Goal: Information Seeking & Learning: Learn about a topic

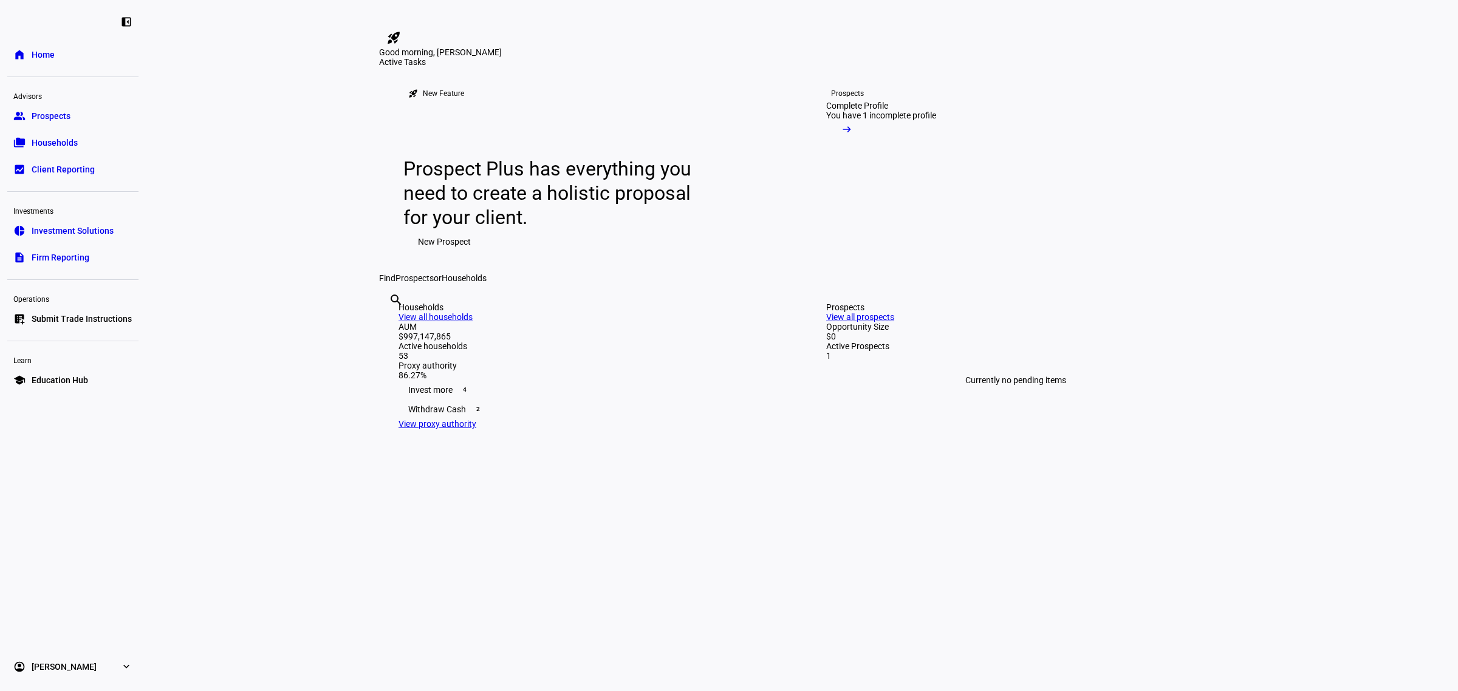
click at [62, 145] on span "Households" at bounding box center [55, 143] width 46 height 12
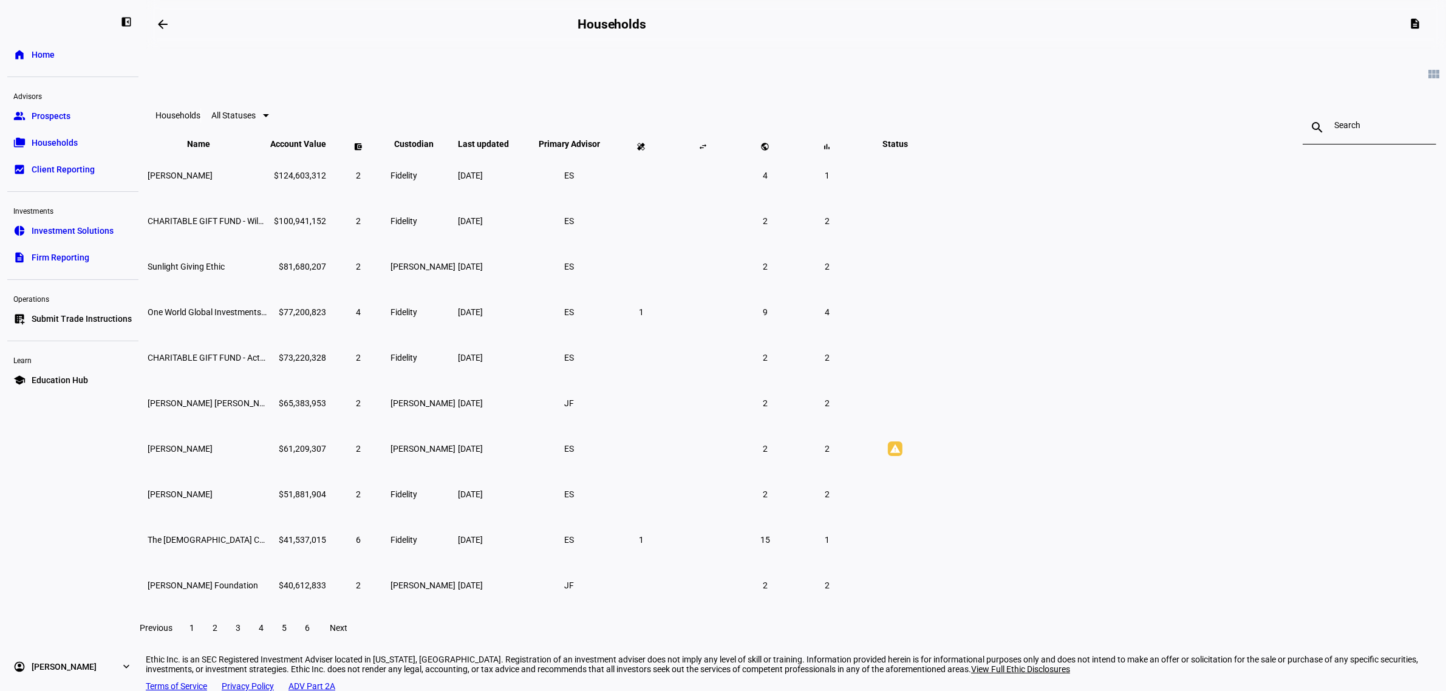
click at [1335, 135] on div at bounding box center [1370, 128] width 70 height 34
click at [1335, 129] on input at bounding box center [1370, 125] width 70 height 10
paste input "668177640"
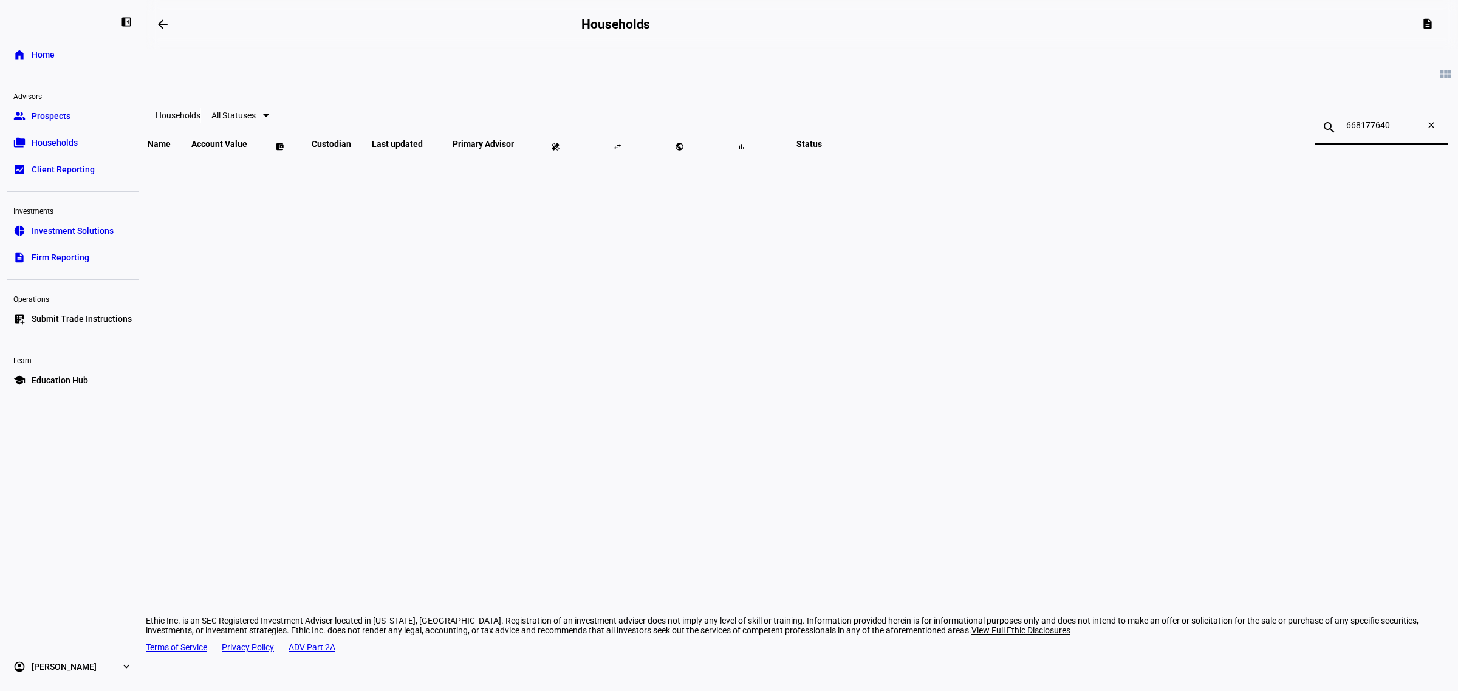
type input "668177640"
click at [1419, 129] on mat-icon "close" at bounding box center [1433, 127] width 29 height 15
type input "bart"
click at [262, 180] on span "[PERSON_NAME] Island Generations Llc" at bounding box center [205, 176] width 114 height 10
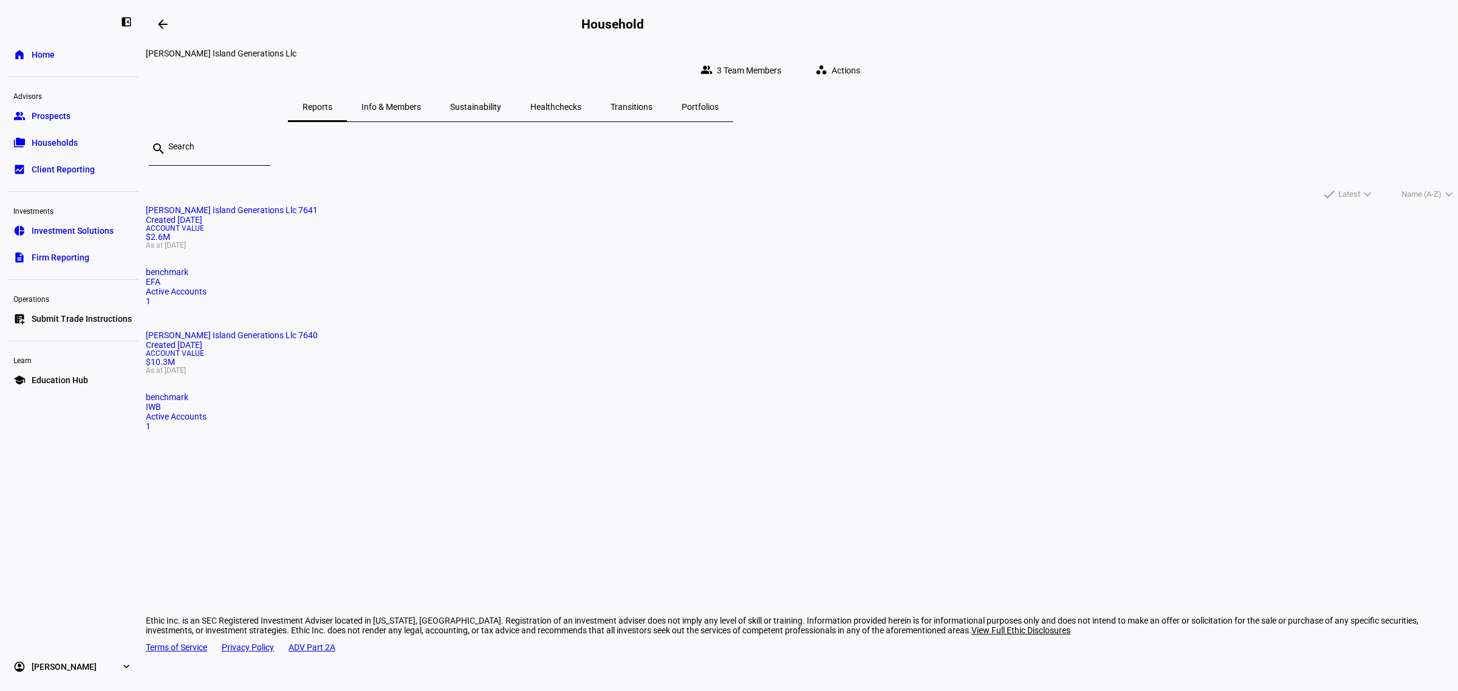
click at [860, 64] on span "Actions" at bounding box center [846, 70] width 29 height 24
click at [1203, 372] on div at bounding box center [729, 345] width 1458 height 691
click at [501, 104] on span "Sustainability" at bounding box center [475, 106] width 51 height 29
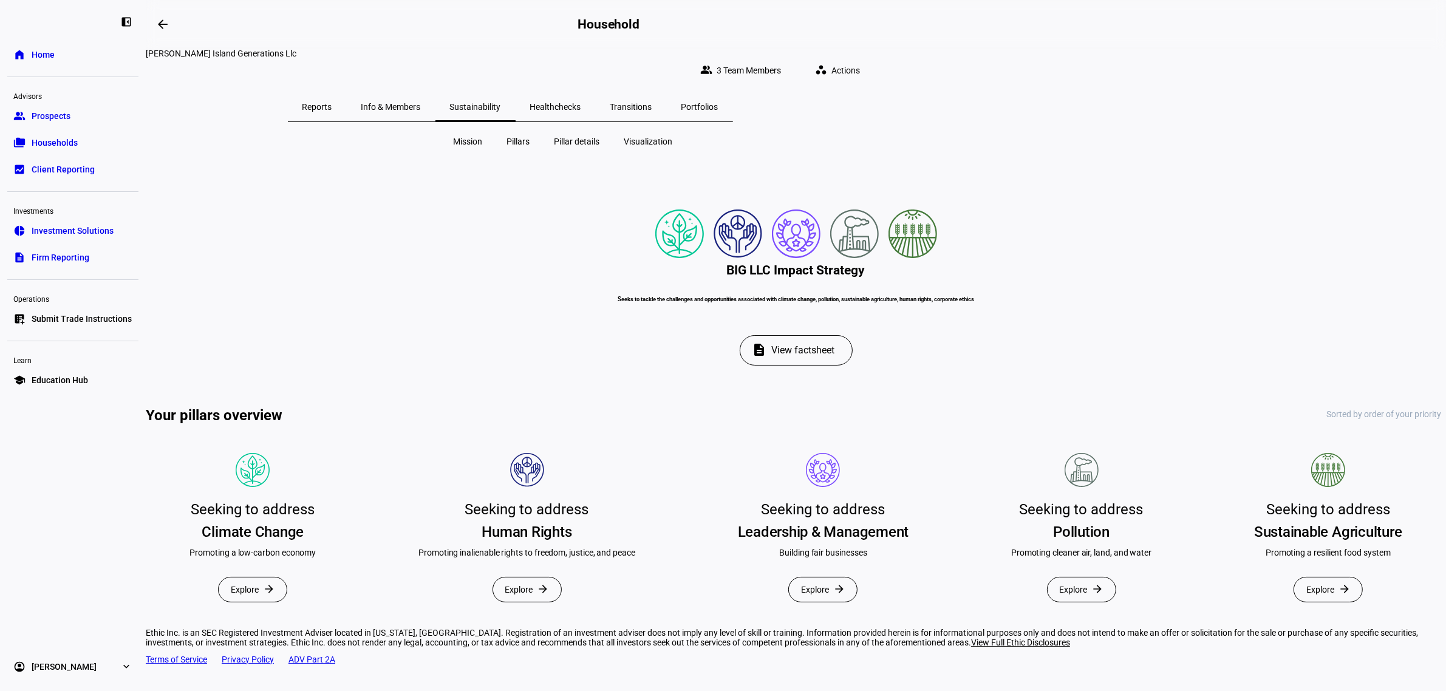
click at [815, 365] on span "View factsheet" at bounding box center [803, 350] width 63 height 29
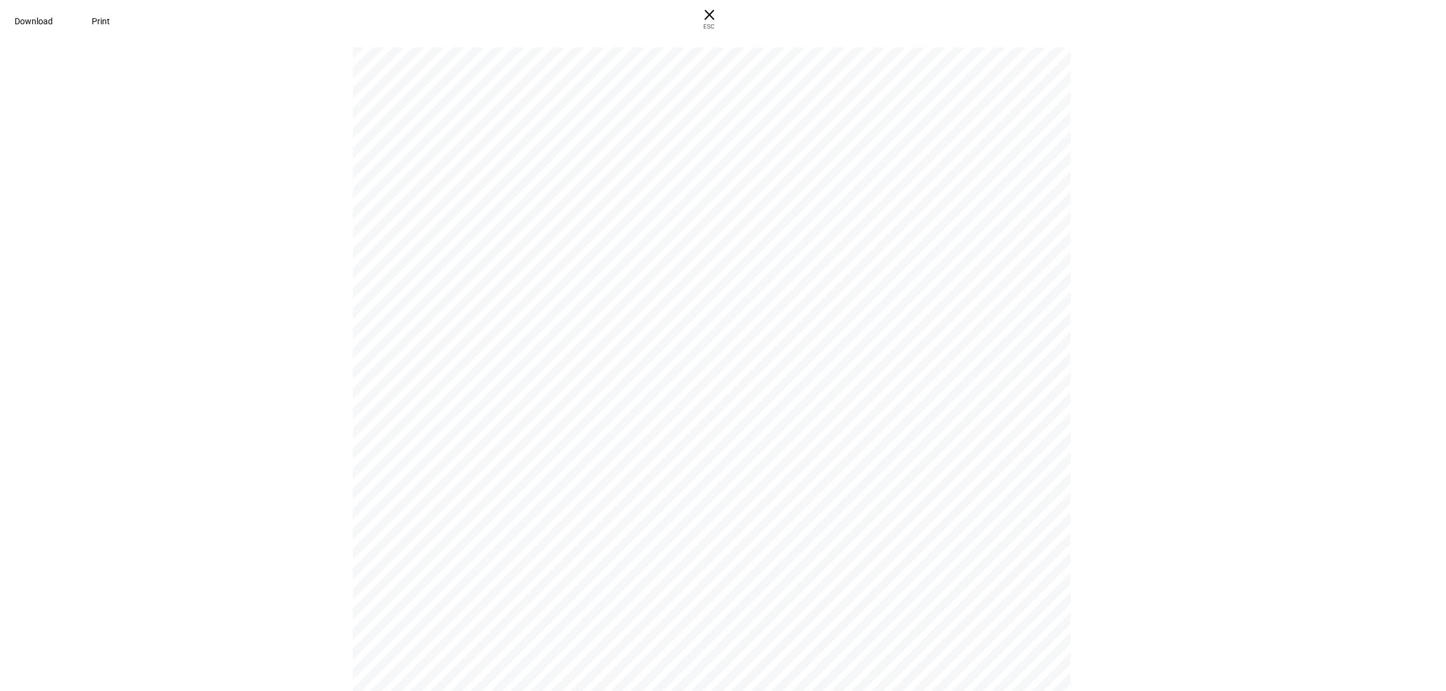
click at [53, 16] on span "Download" at bounding box center [34, 21] width 38 height 10
drag, startPoint x: 1171, startPoint y: 262, endPoint x: 1177, endPoint y: 263, distance: 6.7
click at [1171, 262] on pdf-viewer "BIG LLC Impact Strategy Seeks to tackle the challenges and opportunities associ…" at bounding box center [723, 369] width 1438 height 645
click at [1209, 338] on div "BIG LLC Impact Strategy Seeks to tackle the challenges and opportunities associ…" at bounding box center [723, 365] width 1446 height 652
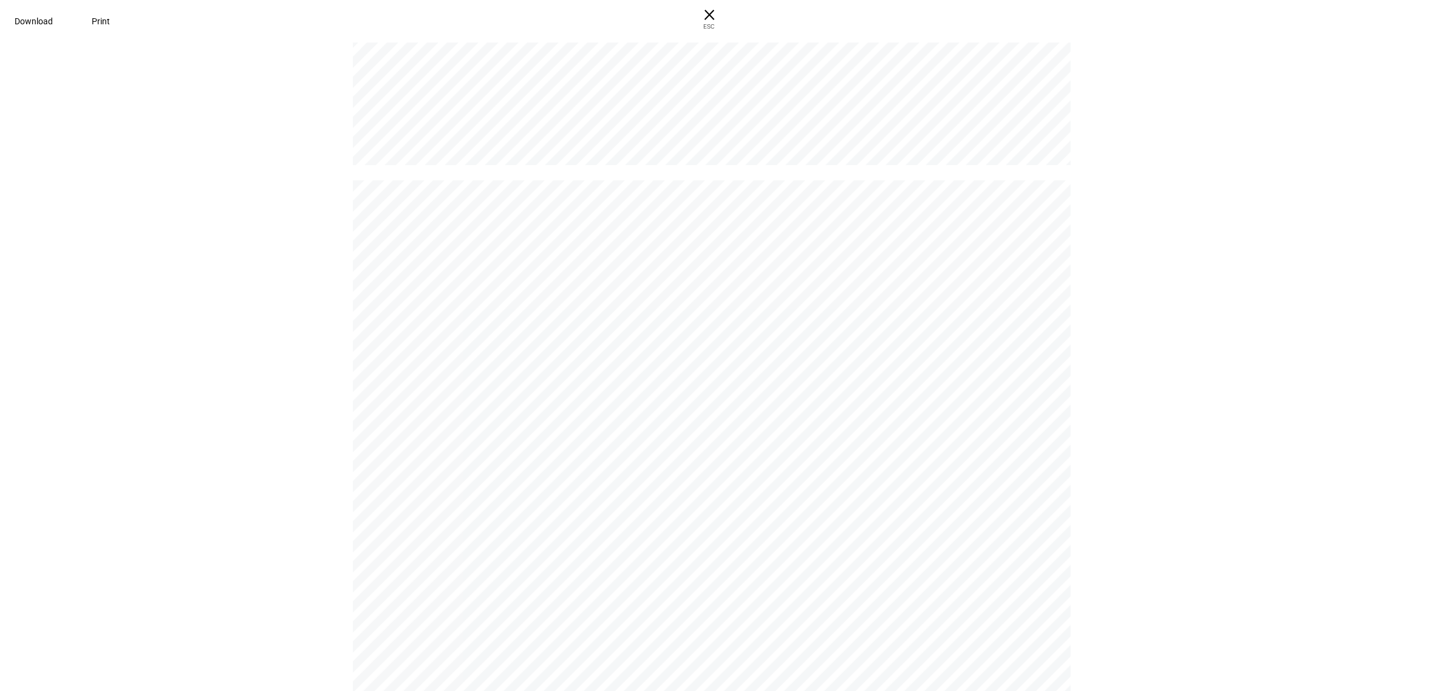
scroll to position [1671, 0]
click at [729, 17] on span "× ESC" at bounding box center [709, 19] width 39 height 39
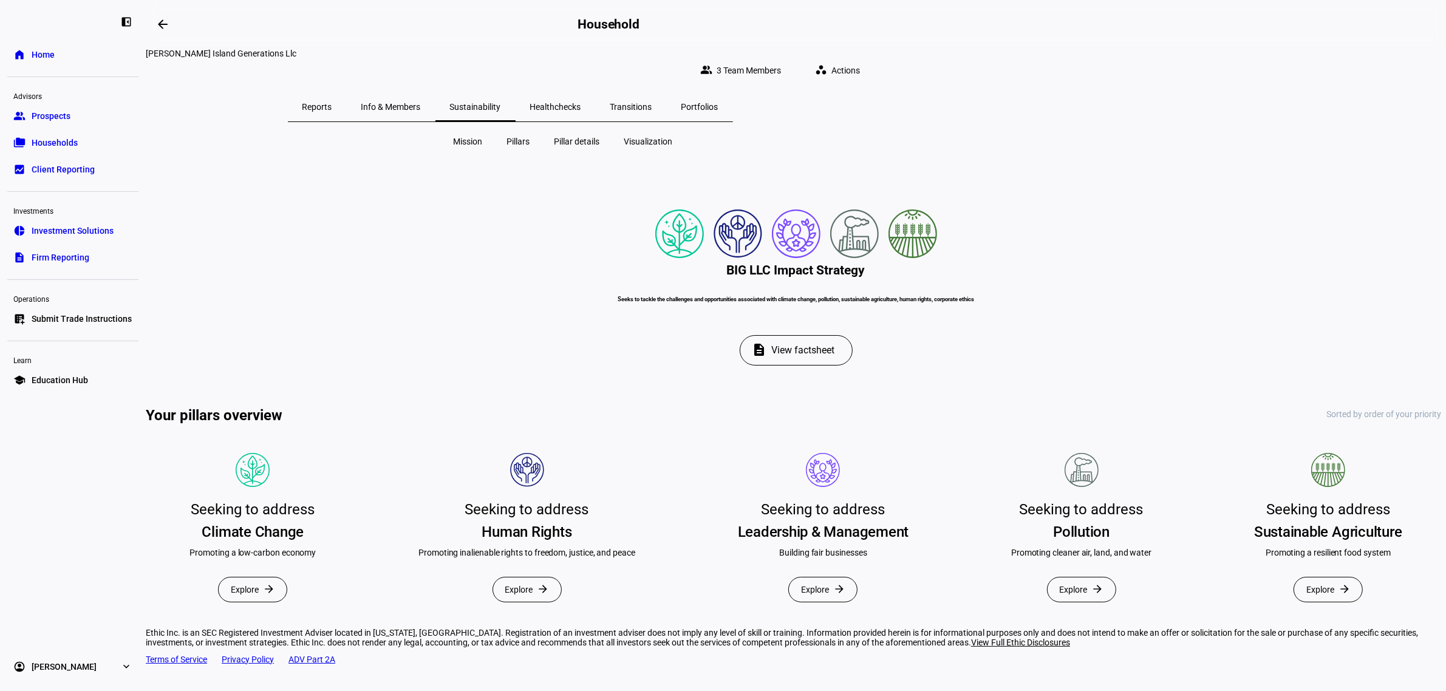
drag, startPoint x: 306, startPoint y: 299, endPoint x: 311, endPoint y: 295, distance: 6.9
click at [306, 298] on div "Mission Pillars Pillar details Visualization BIG LLC Impact Strategy Seeks to t…" at bounding box center [796, 376] width 1301 height 489
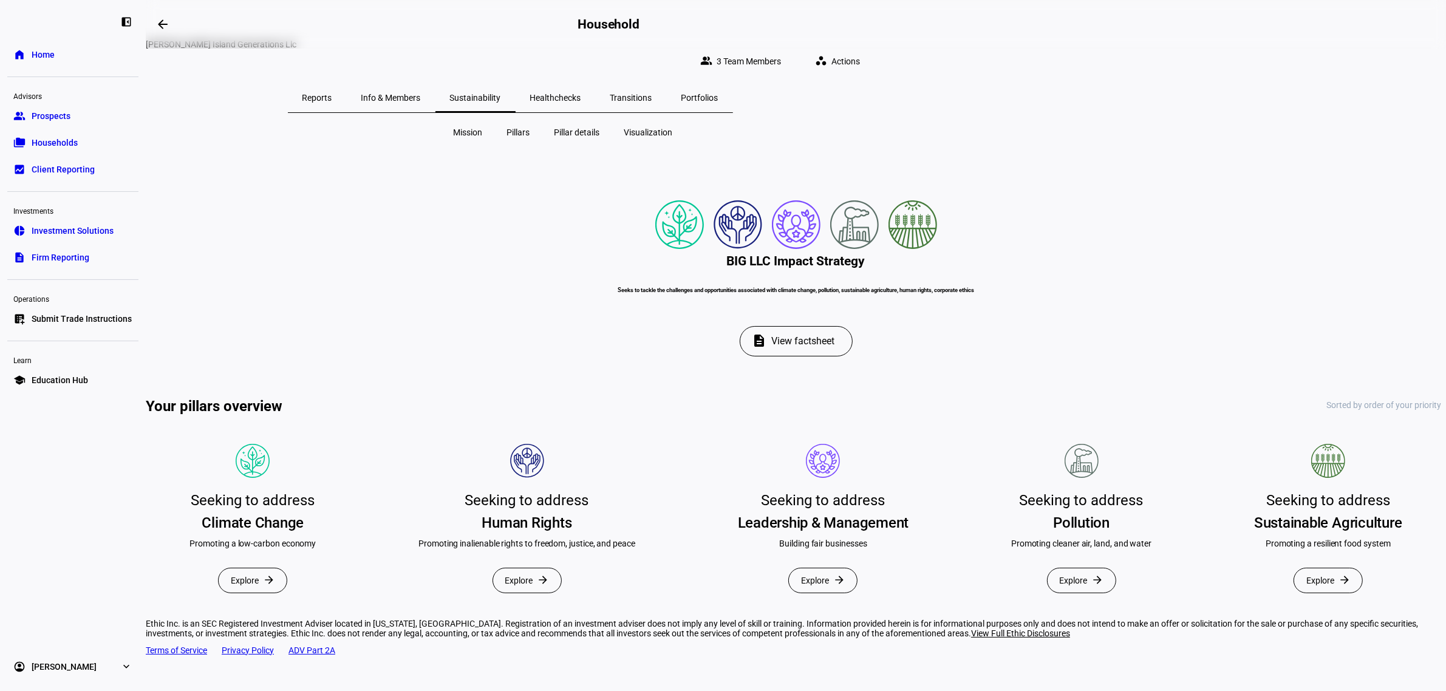
scroll to position [0, 0]
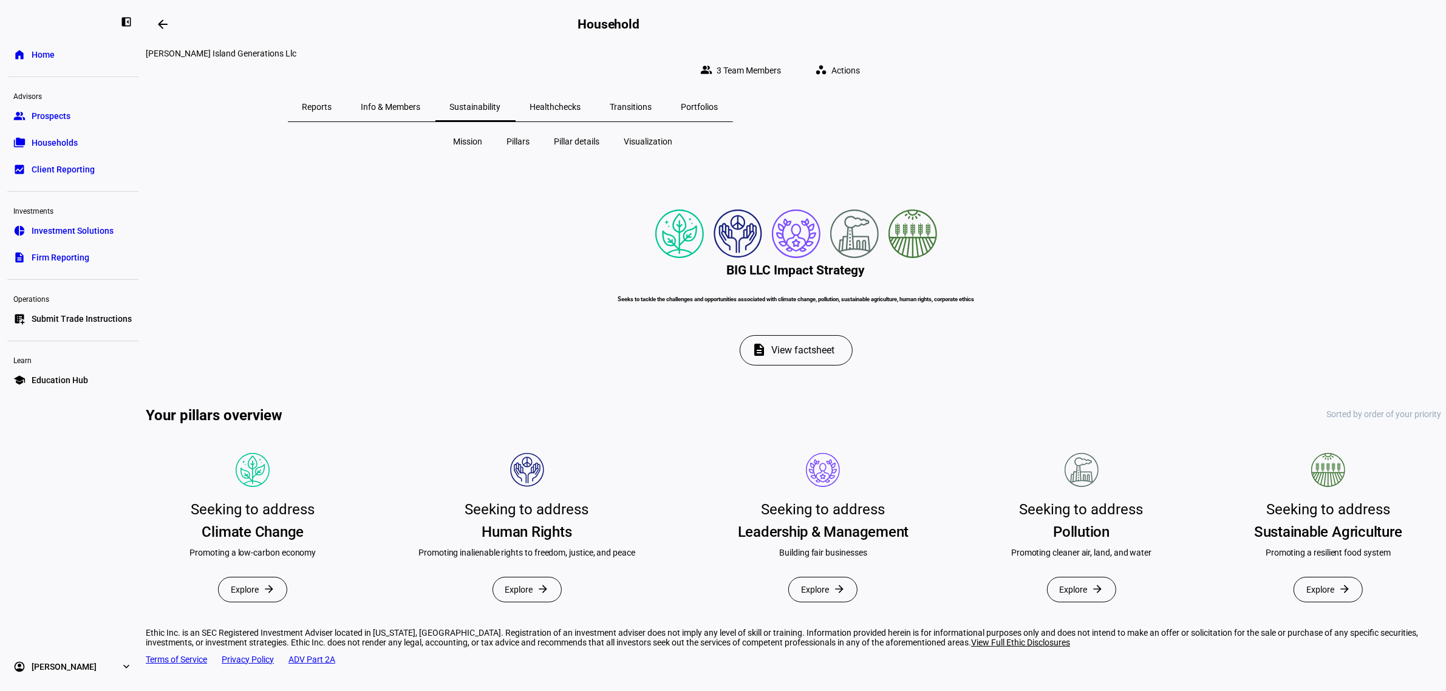
click at [352, 272] on div "Mission Pillars Pillar details Visualization BIG LLC Impact Strategy Seeks to t…" at bounding box center [796, 376] width 1301 height 489
click at [508, 134] on button "Pillars" at bounding box center [519, 141] width 43 height 19
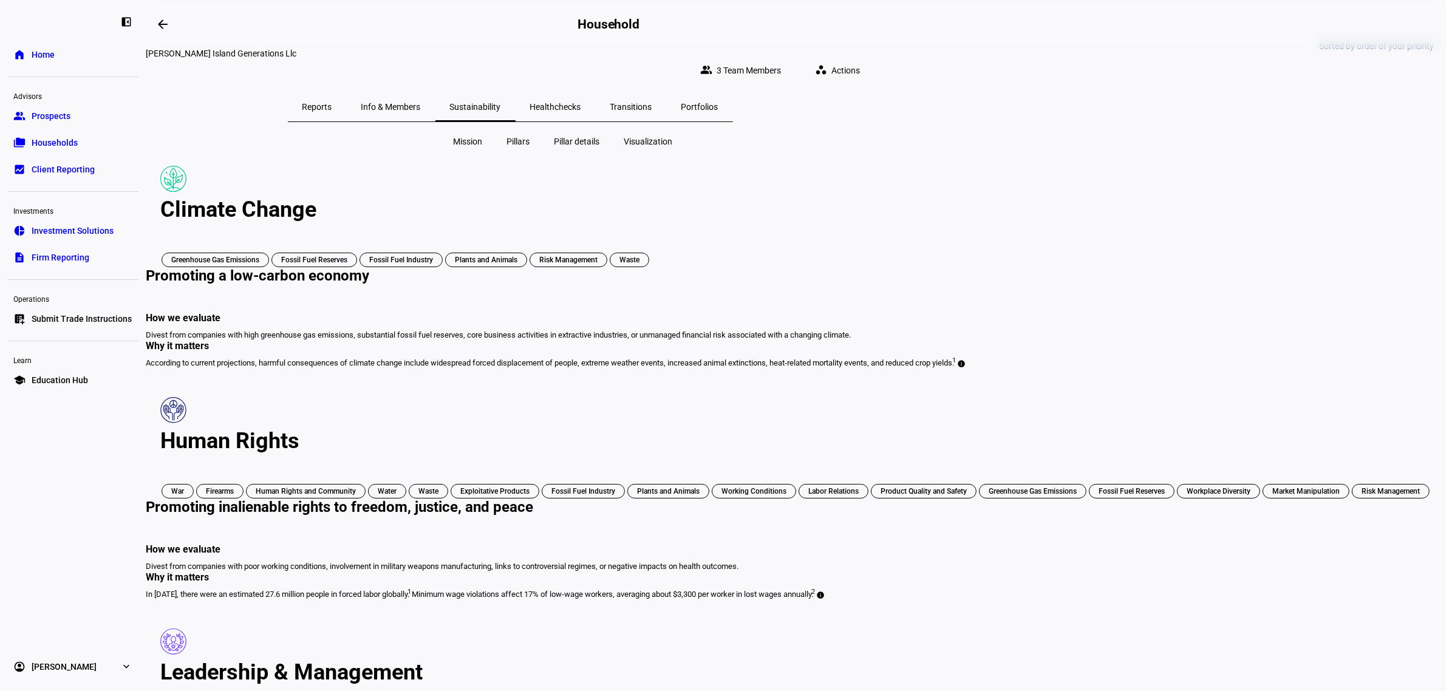
click at [575, 135] on span "Pillar details" at bounding box center [578, 141] width 46 height 12
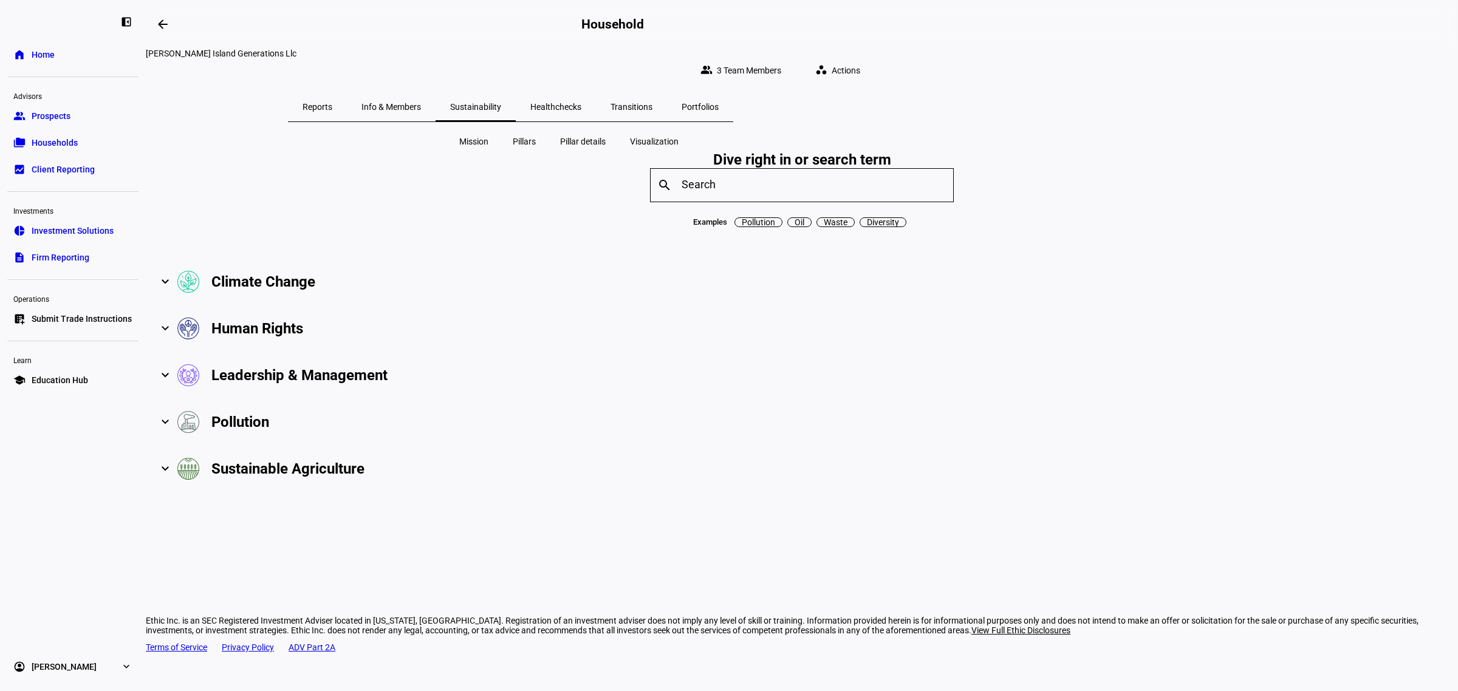
click at [518, 135] on span "Pillars" at bounding box center [524, 141] width 23 height 12
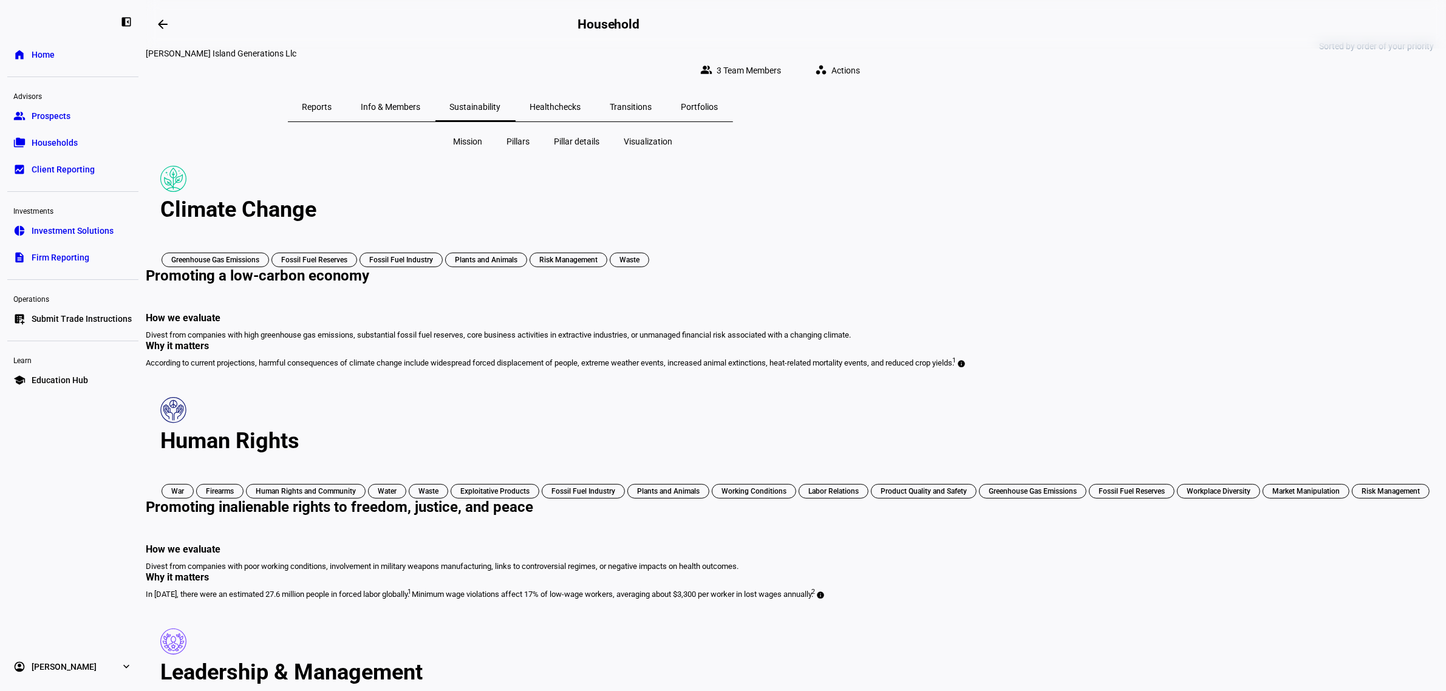
click at [466, 140] on span at bounding box center [468, 141] width 49 height 29
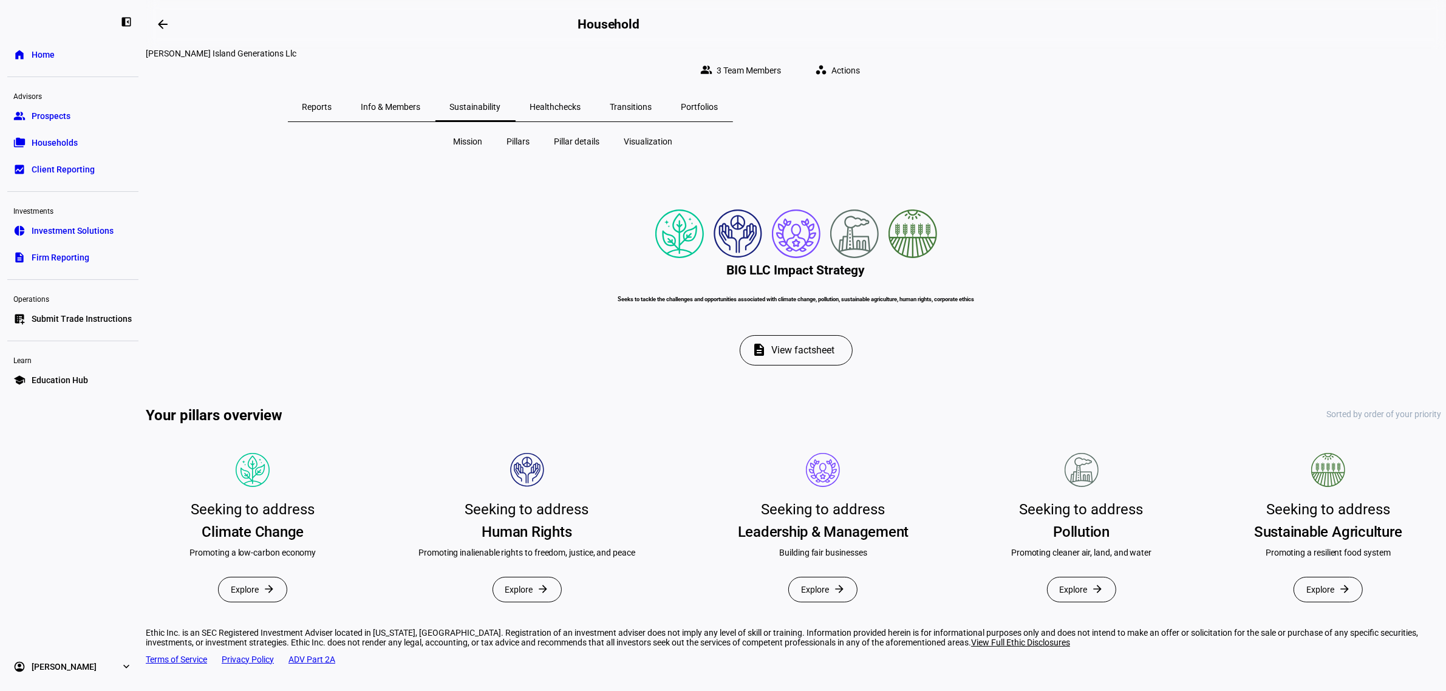
click at [516, 135] on span "Pillars" at bounding box center [518, 141] width 23 height 12
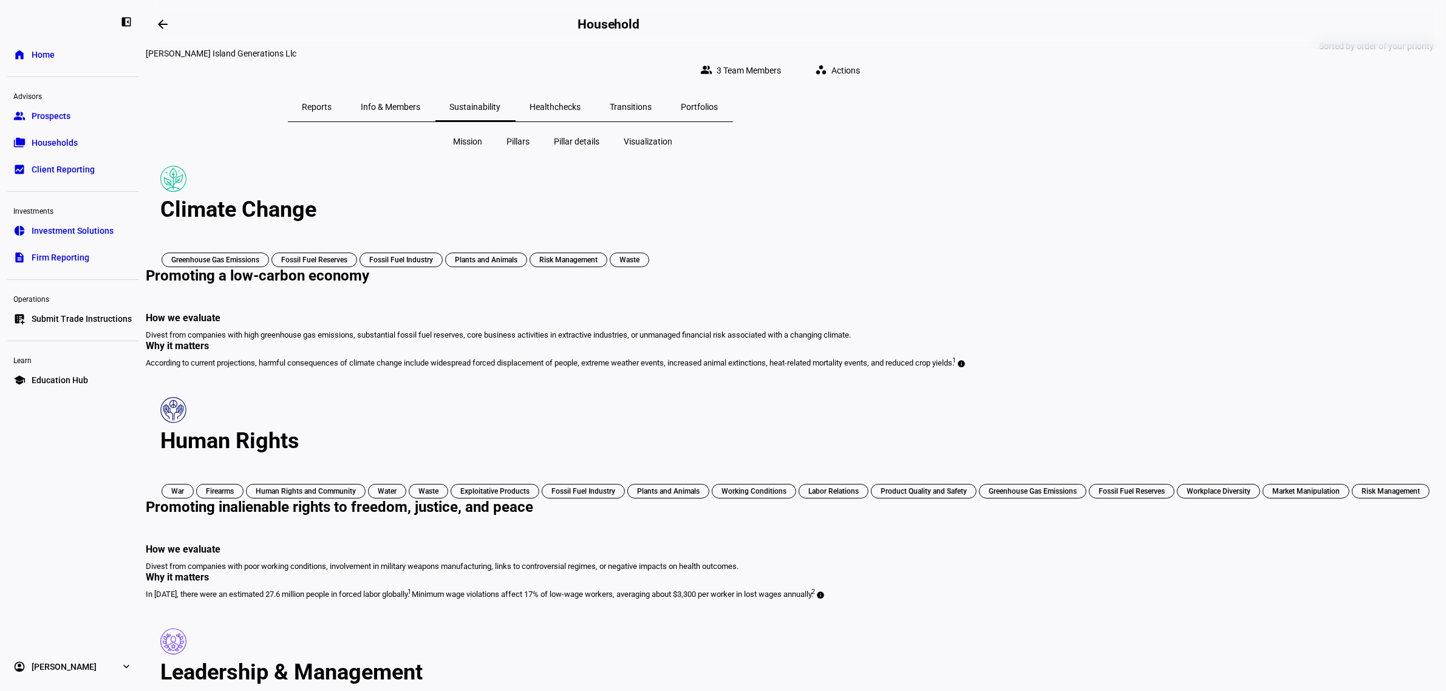
click at [590, 135] on span "Pillar details" at bounding box center [578, 141] width 46 height 12
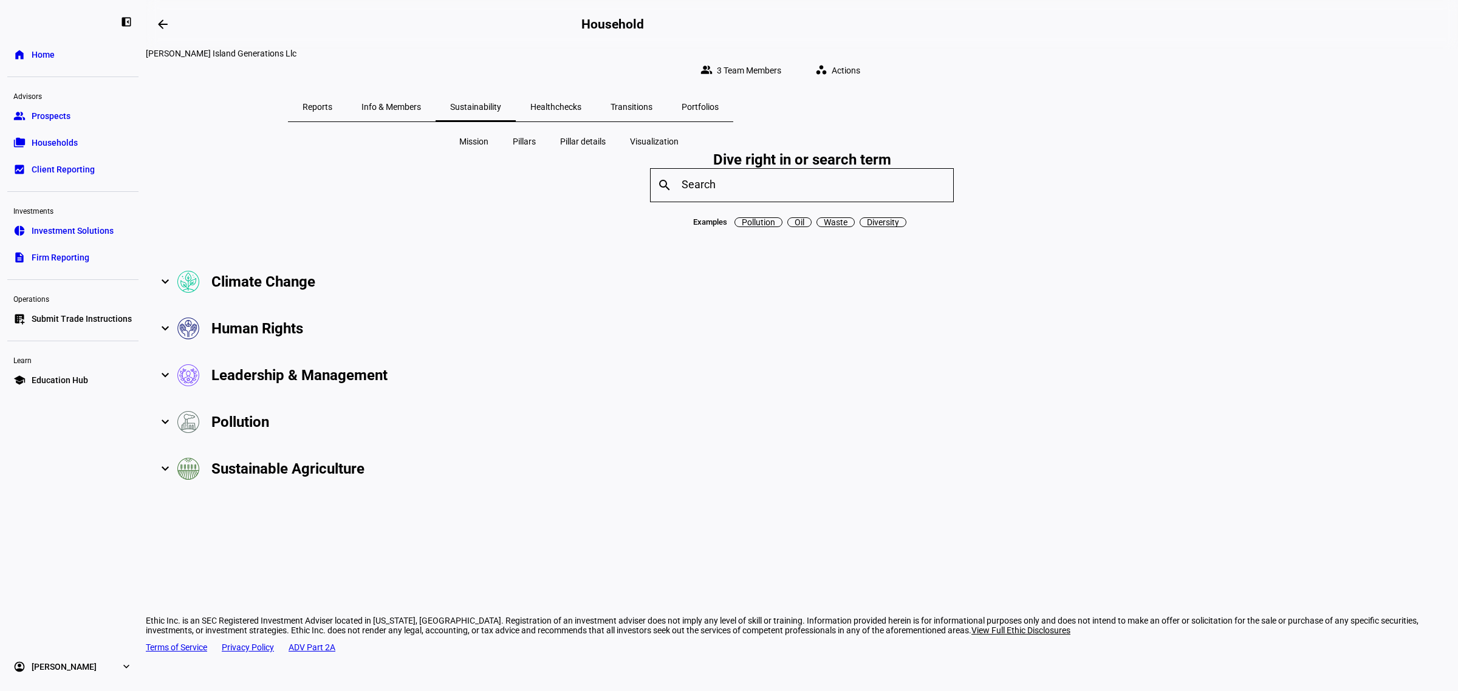
click at [642, 135] on span "Visualization" at bounding box center [654, 141] width 49 height 12
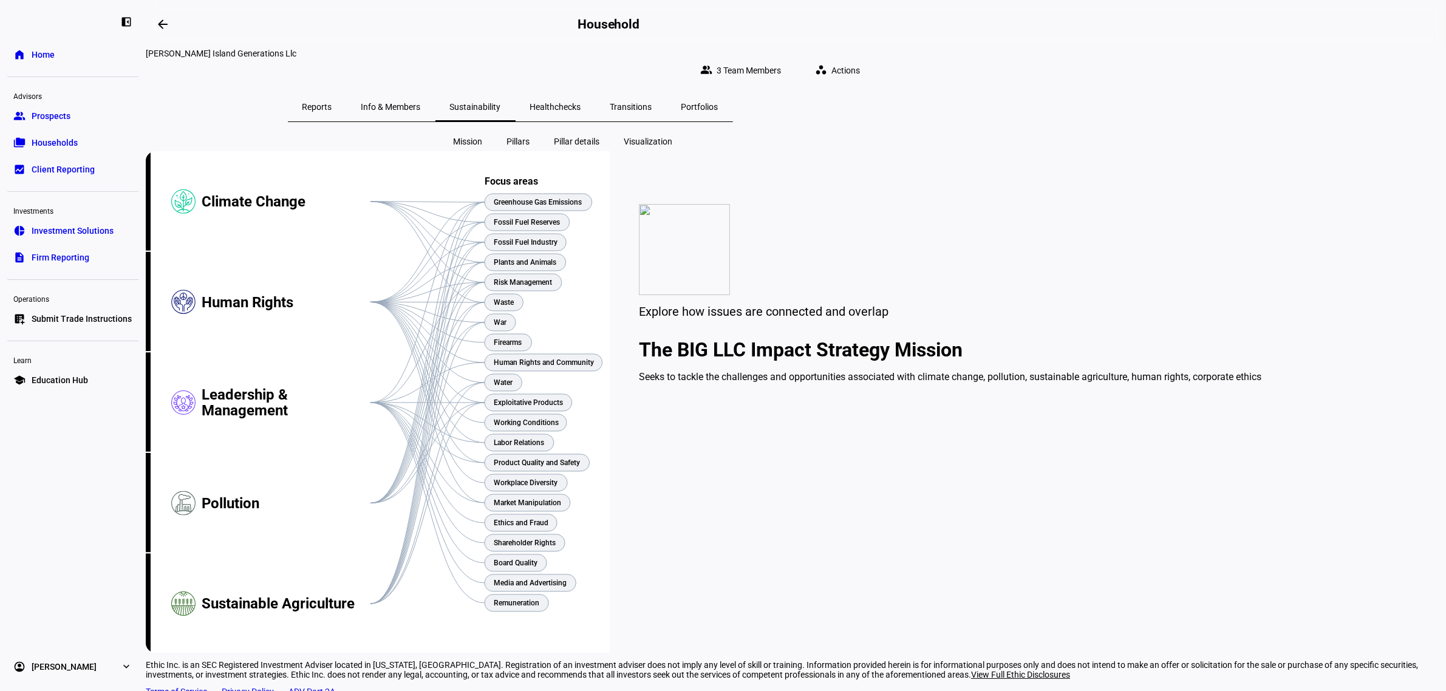
click at [466, 135] on span "Mission" at bounding box center [468, 141] width 29 height 12
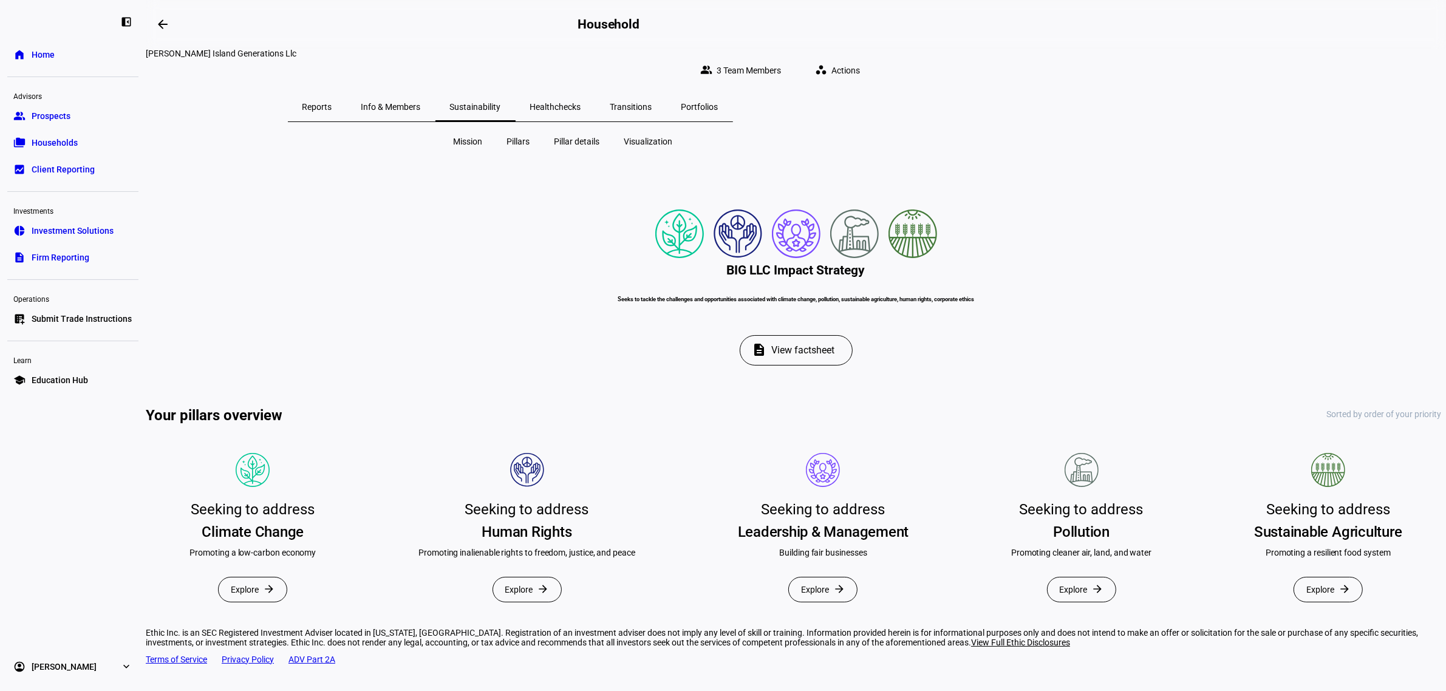
click at [324, 314] on div "Mission Pillars Pillar details Visualization BIG LLC Impact Strategy Seeks to t…" at bounding box center [796, 376] width 1301 height 489
drag, startPoint x: 304, startPoint y: 331, endPoint x: 298, endPoint y: 313, distance: 19.4
click at [304, 330] on div "Mission Pillars Pillar details Visualization BIG LLC Impact Strategy Seeks to t…" at bounding box center [796, 376] width 1301 height 489
